Goal: Task Accomplishment & Management: Complete application form

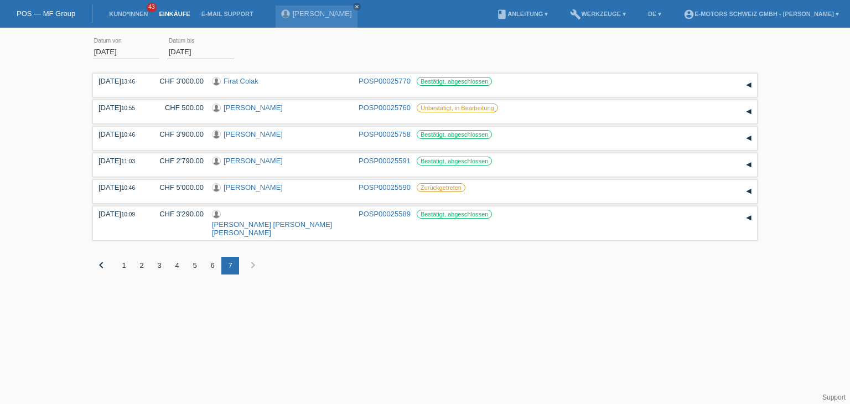
click at [169, 16] on link "Einkäufe" at bounding box center [174, 14] width 42 height 7
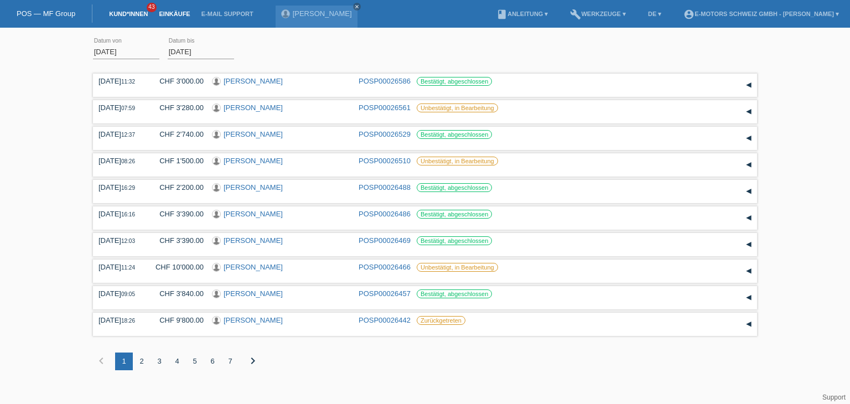
click at [122, 15] on link "Kund*innen" at bounding box center [128, 14] width 50 height 7
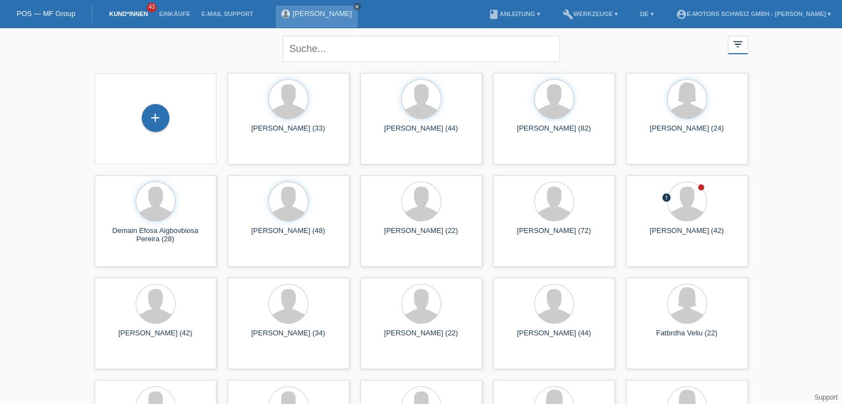
click at [354, 4] on icon "close" at bounding box center [357, 7] width 6 height 6
click at [169, 19] on li "Einkäufe" at bounding box center [174, 14] width 42 height 28
click at [172, 17] on link "Einkäufe" at bounding box center [174, 14] width 42 height 7
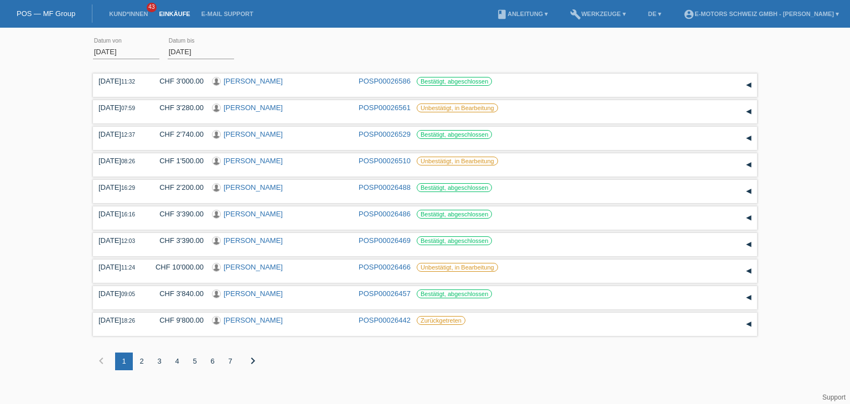
click at [183, 17] on link "Einkäufe" at bounding box center [174, 14] width 42 height 7
click at [126, 18] on li "Kund*innen 43" at bounding box center [128, 14] width 50 height 28
click at [126, 14] on link "Kund*innen" at bounding box center [128, 14] width 50 height 7
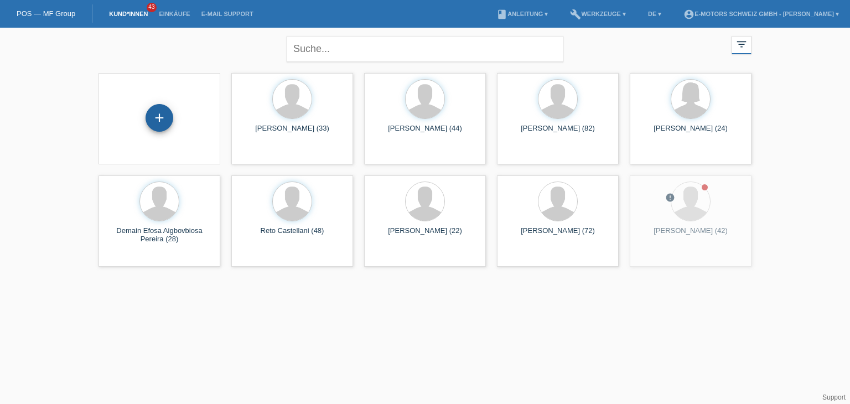
click at [168, 122] on div "+" at bounding box center [160, 118] width 28 height 28
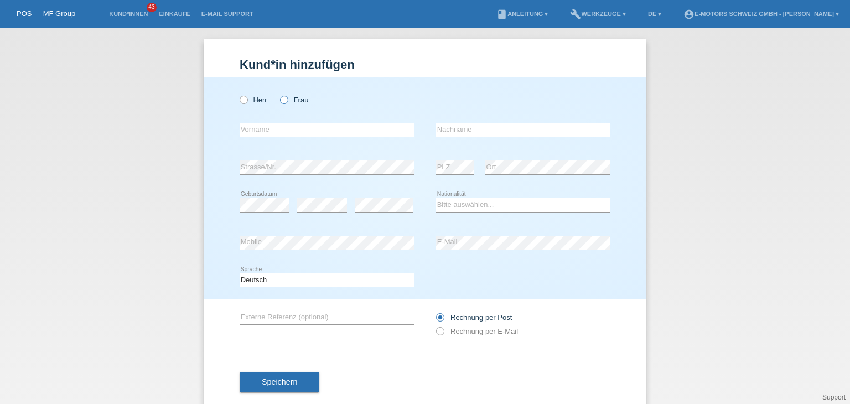
click at [278, 94] on icon at bounding box center [278, 94] width 0 height 0
click at [283, 100] on input "Frau" at bounding box center [283, 99] width 7 height 7
radio input "true"
click at [289, 129] on input "text" at bounding box center [327, 130] width 174 height 14
type input "Lea"
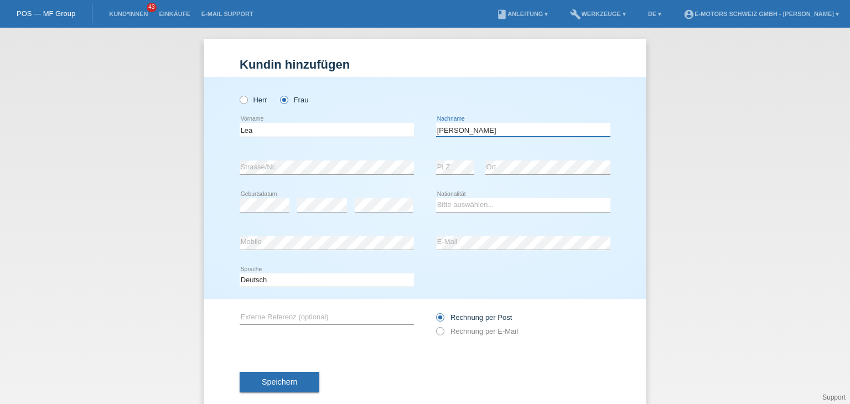
type input "Mettler"
click at [173, 11] on li "Einkäufe" at bounding box center [174, 14] width 42 height 28
click at [171, 14] on link "Einkäufe" at bounding box center [174, 14] width 42 height 7
